Goal: Information Seeking & Learning: Check status

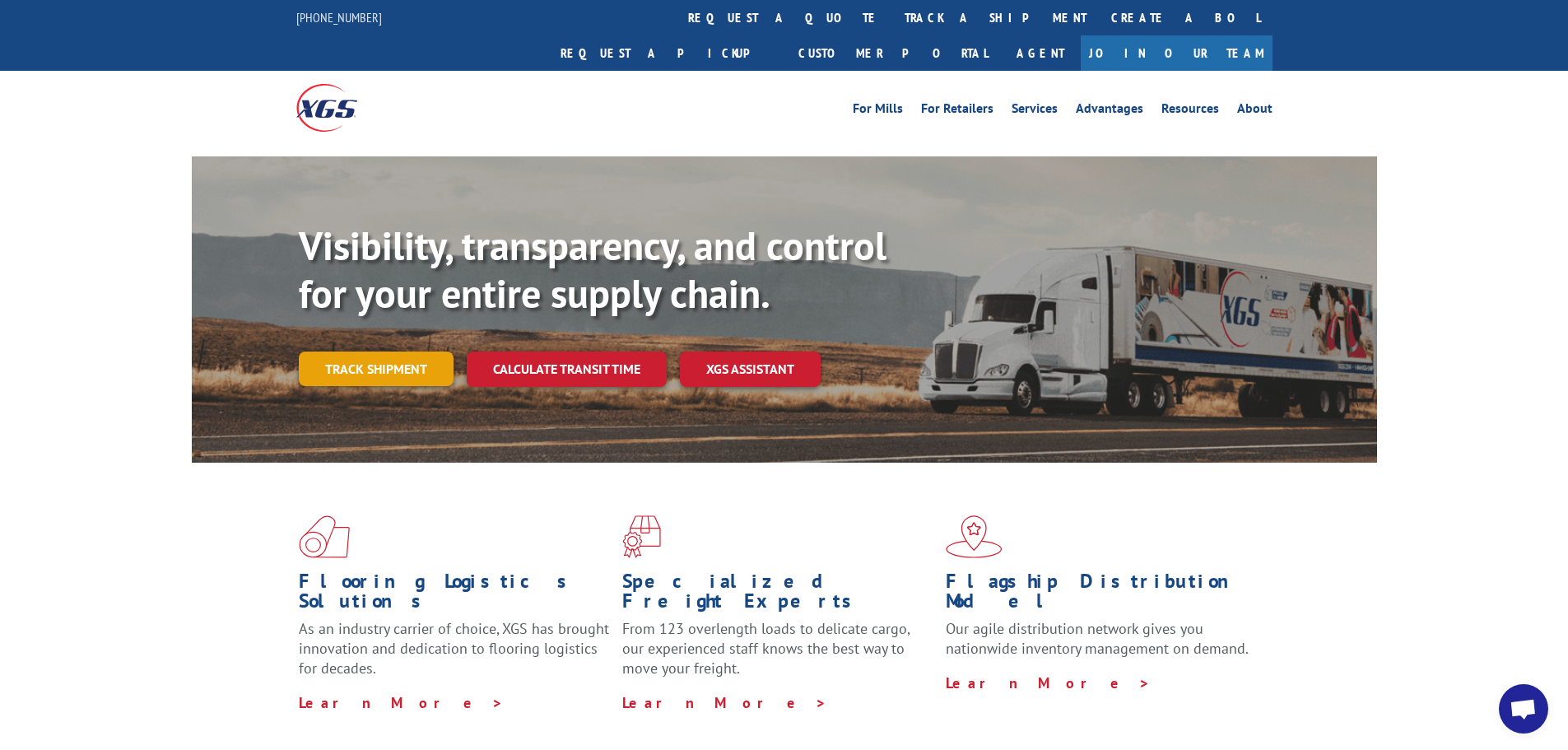
click at [372, 352] on link "Track shipment" at bounding box center [375, 368] width 154 height 35
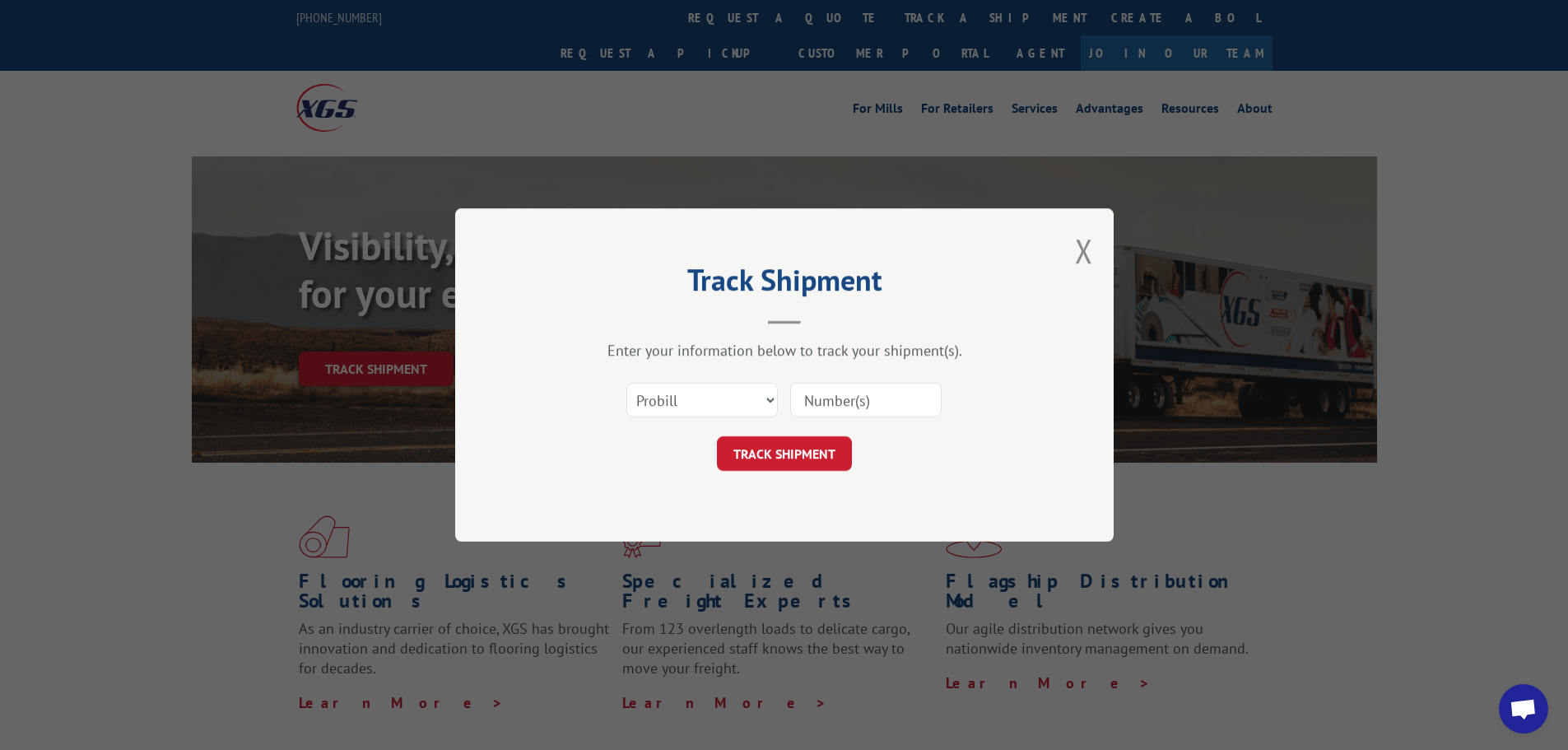
paste input "17595104"
type input "17595104"
click at [775, 458] on button "TRACK SHIPMENT" at bounding box center [784, 453] width 135 height 35
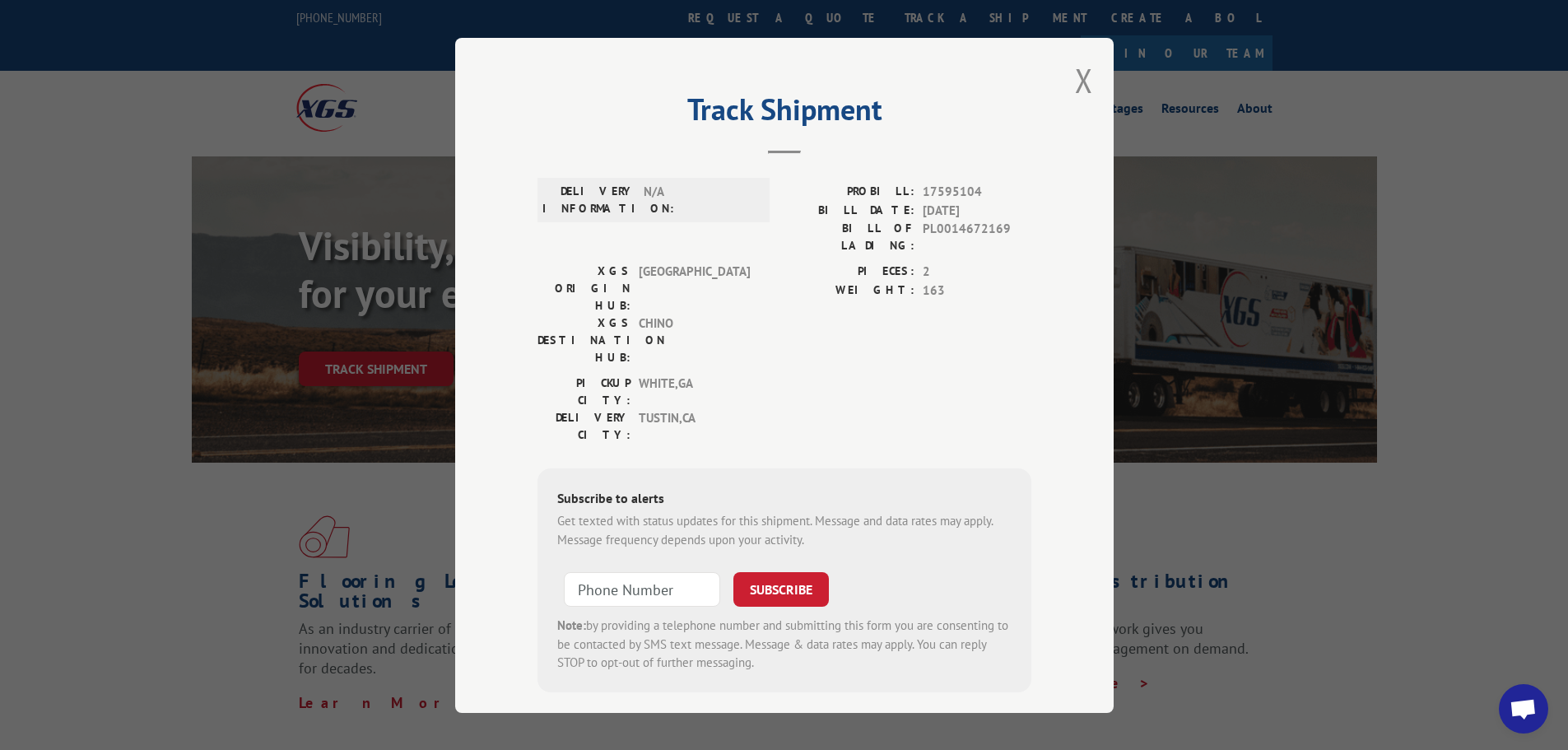
click at [942, 191] on span "17595104" at bounding box center [977, 192] width 109 height 19
copy span "17595104"
click at [951, 209] on span "[DATE]" at bounding box center [977, 210] width 109 height 19
click at [1080, 82] on button "Close modal" at bounding box center [1083, 79] width 18 height 44
